Goal: Task Accomplishment & Management: Check status

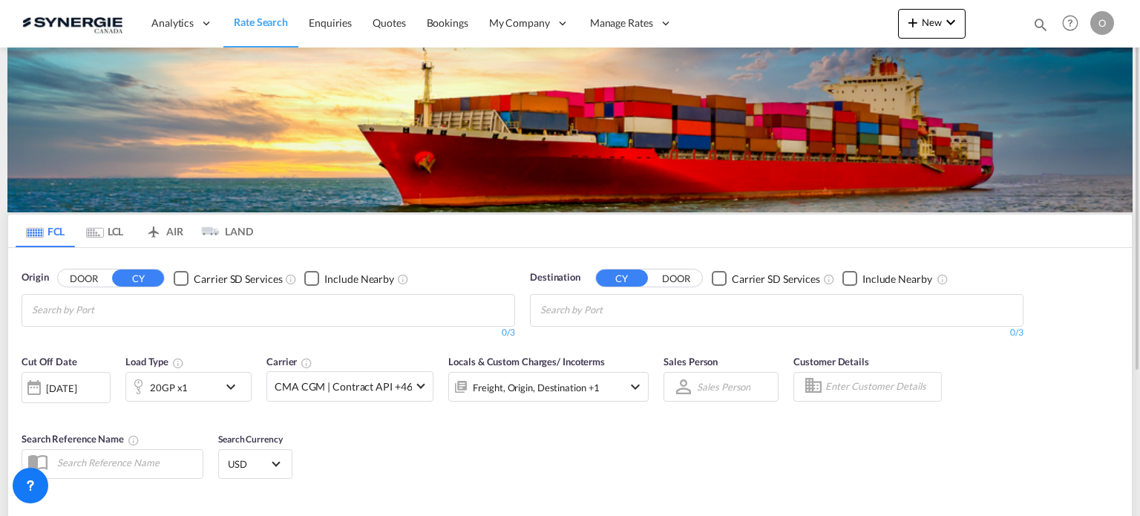
click at [1045, 18] on md-icon "icon-magnify" at bounding box center [1041, 24] width 16 height 16
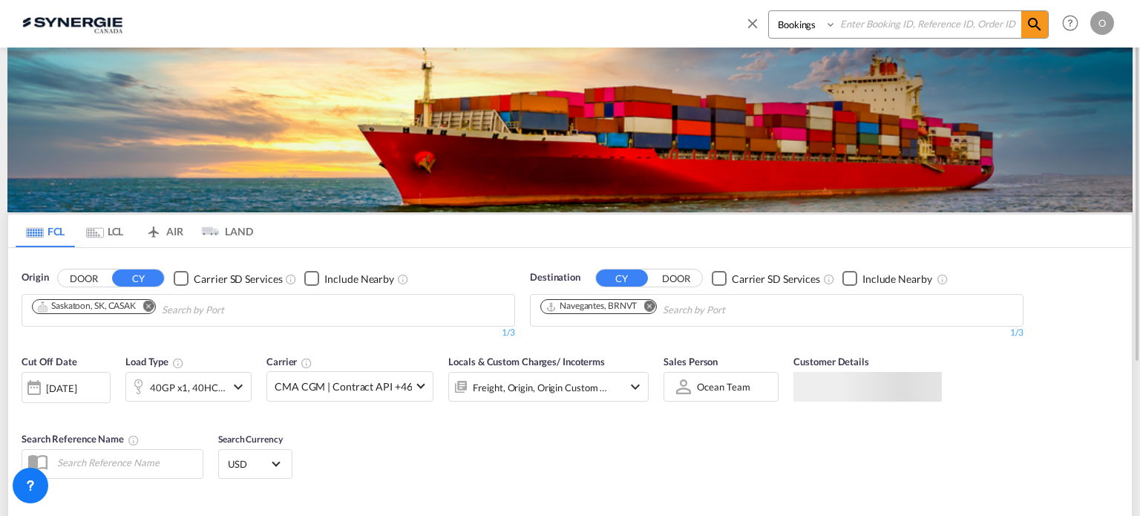
drag, startPoint x: 808, startPoint y: 22, endPoint x: 808, endPoint y: 35, distance: 12.6
click at [808, 22] on select "Bookings Quotes Enquiries" at bounding box center [804, 24] width 71 height 27
select select "Quotes"
click at [769, 11] on select "Bookings Quotes Enquiries" at bounding box center [804, 24] width 71 height 27
click at [891, 27] on input at bounding box center [929, 24] width 185 height 26
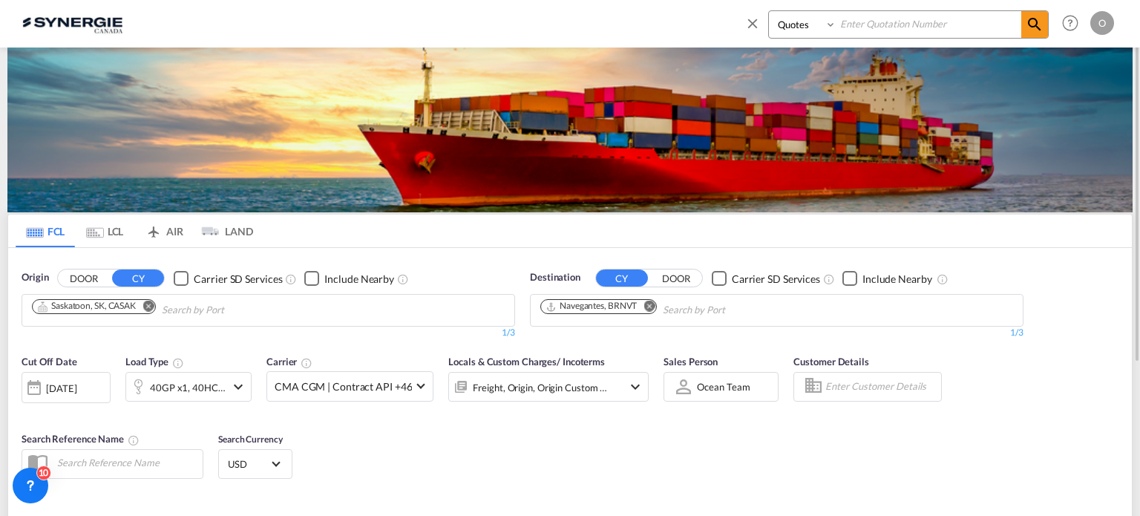
paste input "SYC000012939"
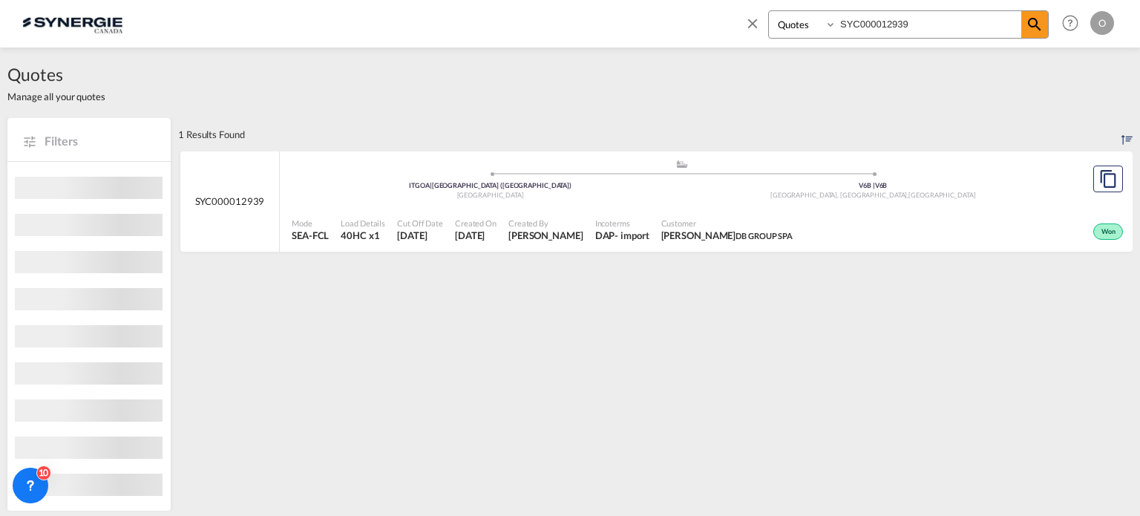
click at [672, 209] on div "Mode SEA-FCL Load Details 40HC x1 Cut Off Date 3 Jul 2025 Created On 3 Jul 2025…" at bounding box center [706, 230] width 853 height 45
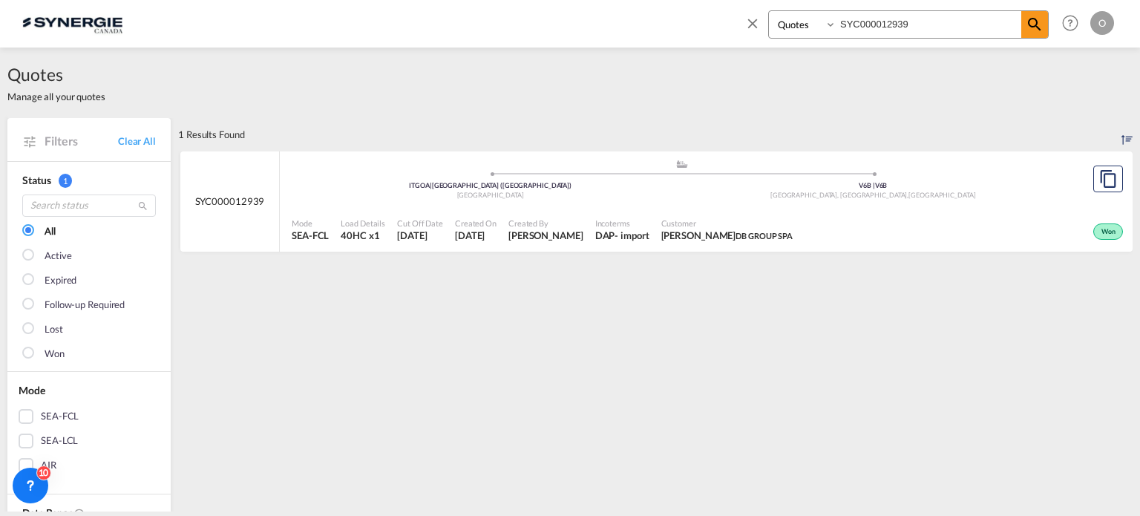
drag, startPoint x: 938, startPoint y: 29, endPoint x: 768, endPoint y: 5, distance: 172.4
click at [768, 5] on div "Bookings Quotes Enquiries SYC000012939 Help Resources Product Release O My Prof…" at bounding box center [927, 23] width 382 height 46
paste input "4084"
type input "SYC000014084"
click at [828, 232] on div "Won" at bounding box center [943, 230] width 368 height 37
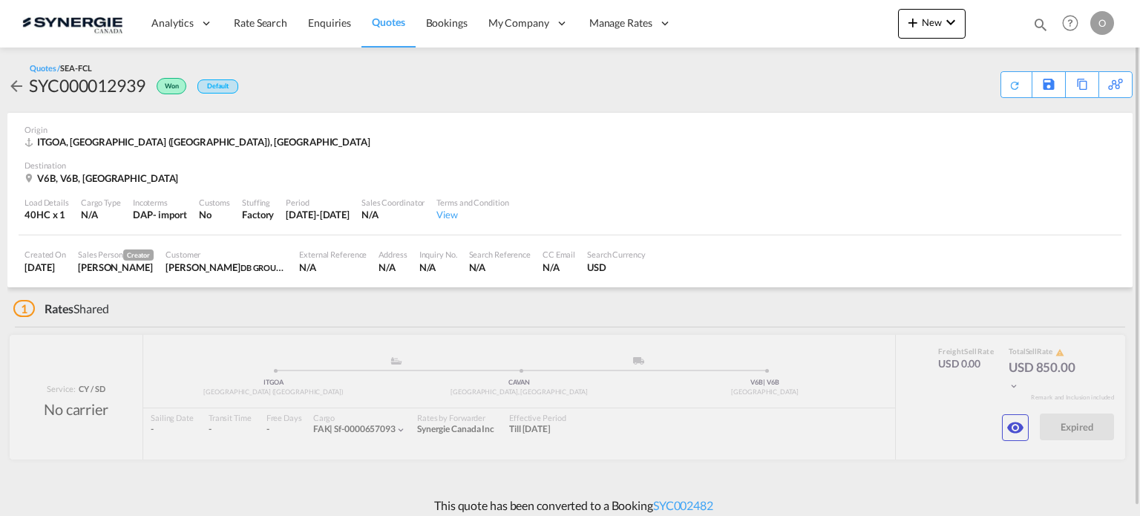
scroll to position [9, 0]
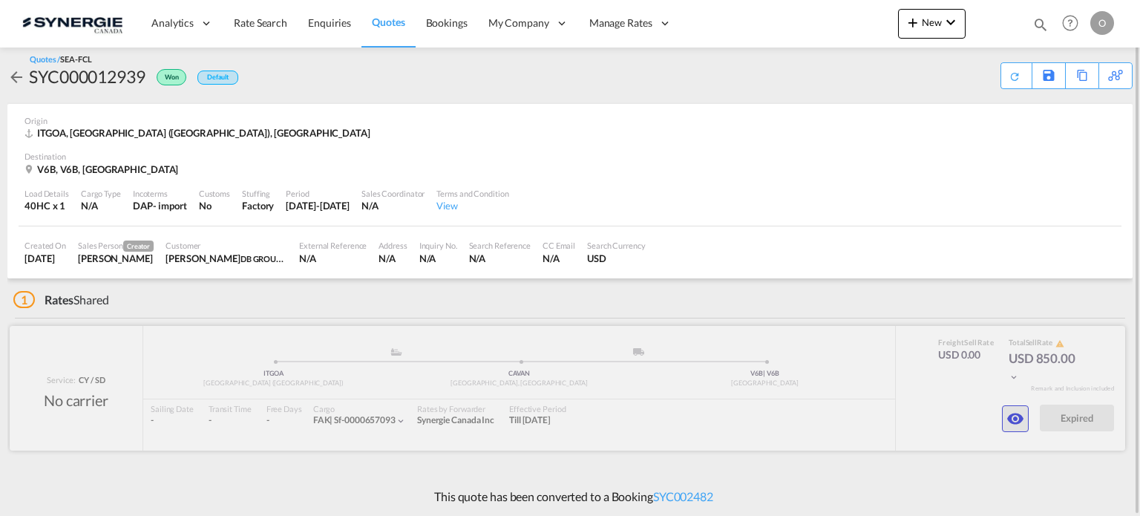
click at [1004, 418] on button "button" at bounding box center [1015, 418] width 27 height 27
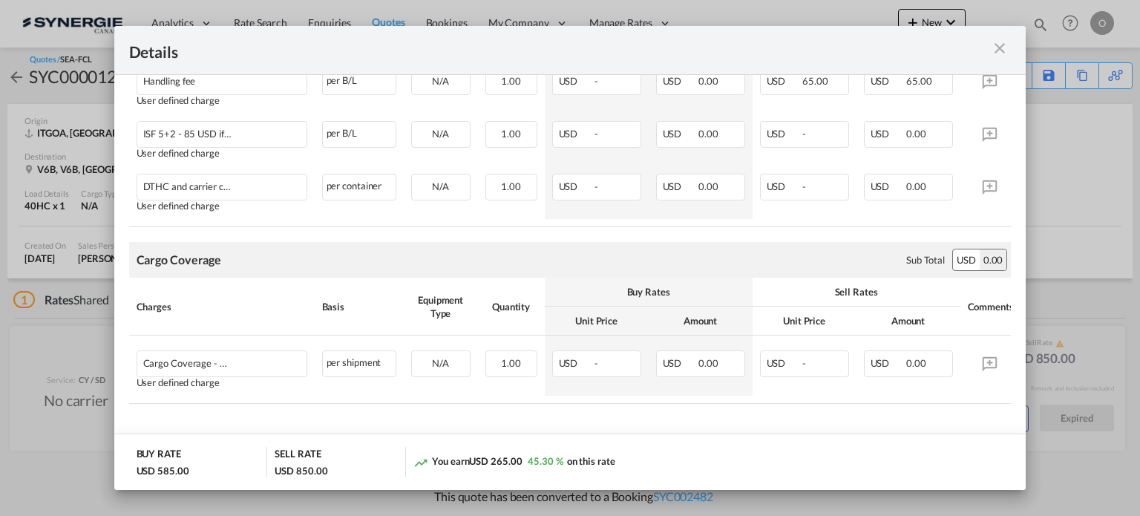
scroll to position [379, 0]
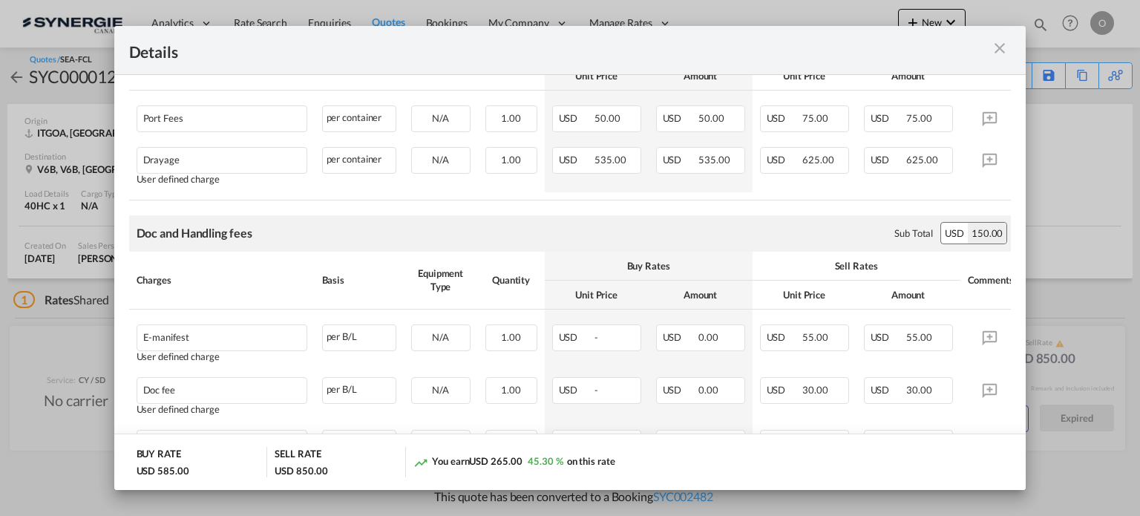
click at [993, 48] on md-icon "icon-close m-3 fg-AAA8AD cursor" at bounding box center [1000, 48] width 18 height 18
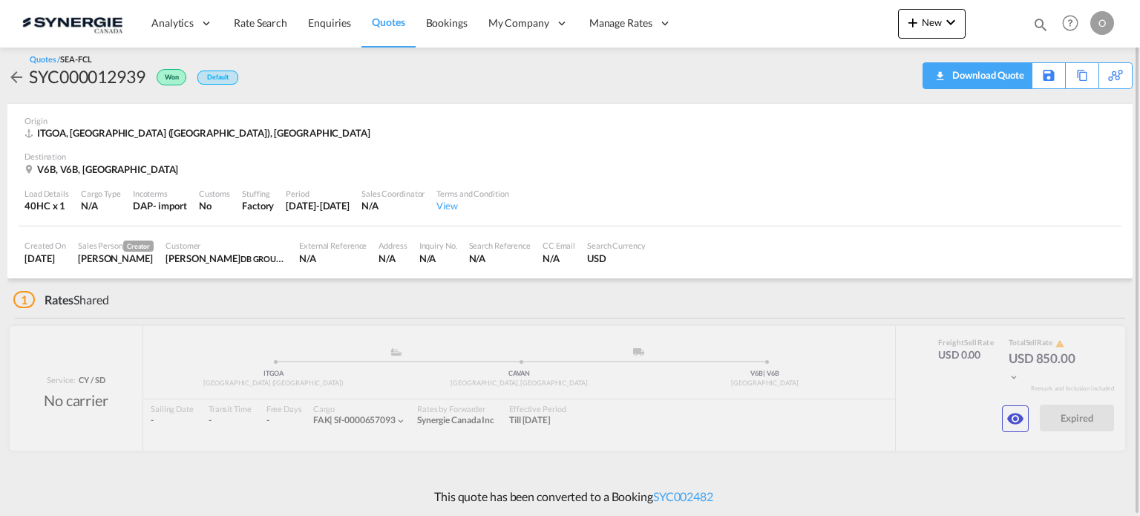
click at [1007, 73] on div "Download Quote" at bounding box center [987, 75] width 76 height 24
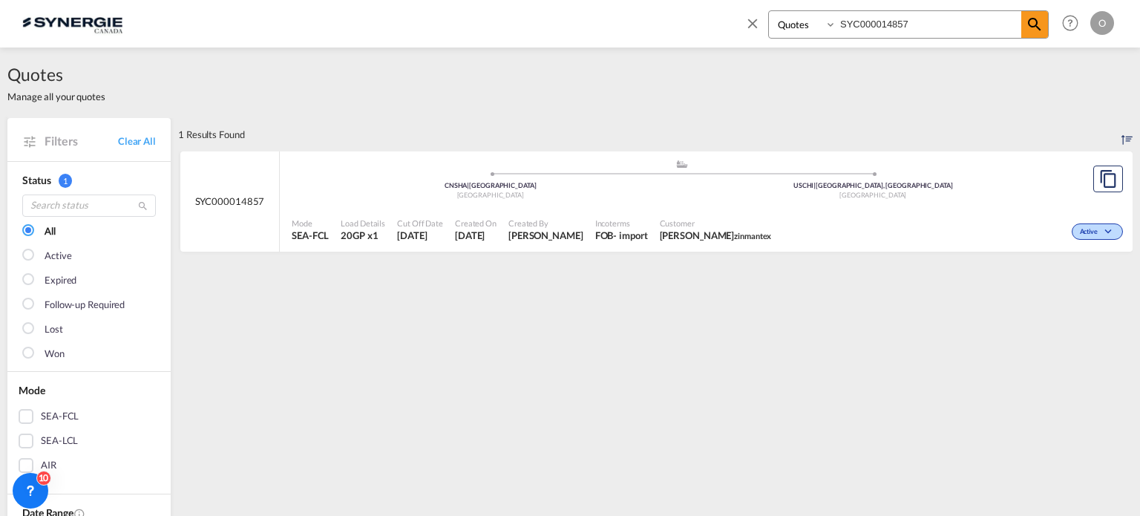
select select "Quotes"
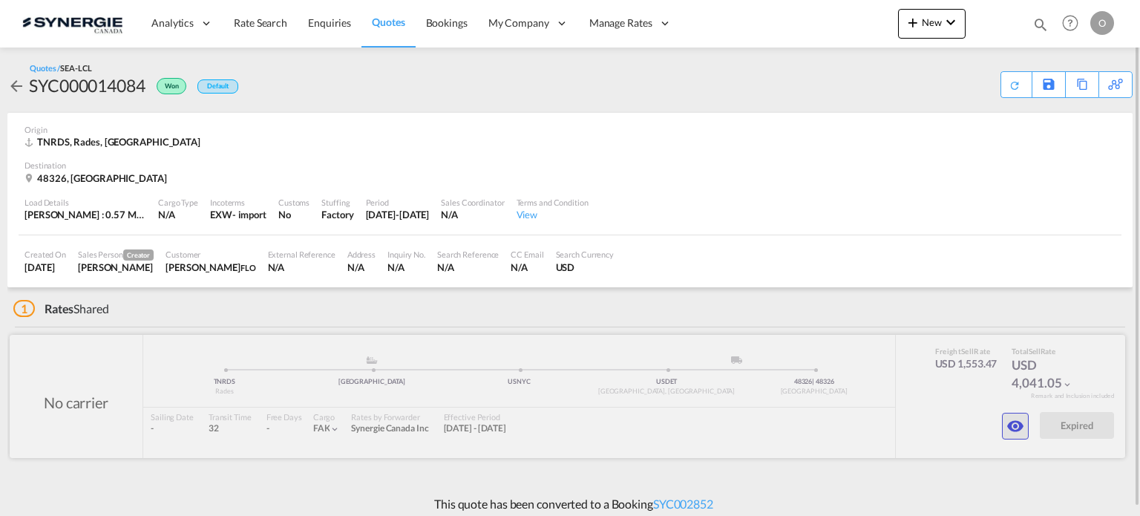
click at [1016, 419] on md-icon "icon-eye" at bounding box center [1016, 426] width 18 height 18
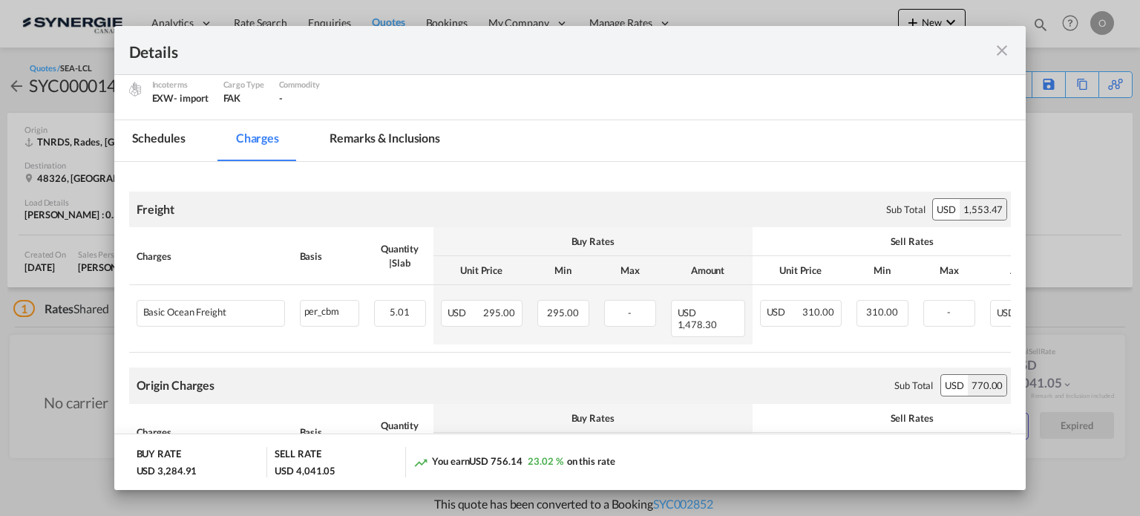
scroll to position [223, 0]
